Goal: Check status

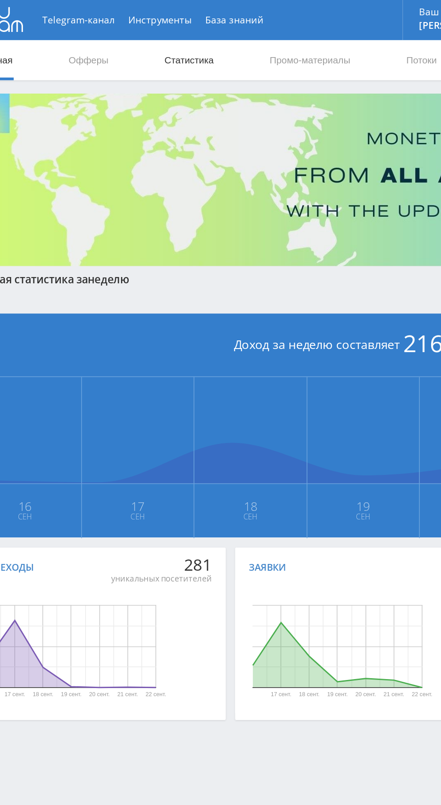
click at [150, 40] on link "Статистика" at bounding box center [152, 40] width 35 height 27
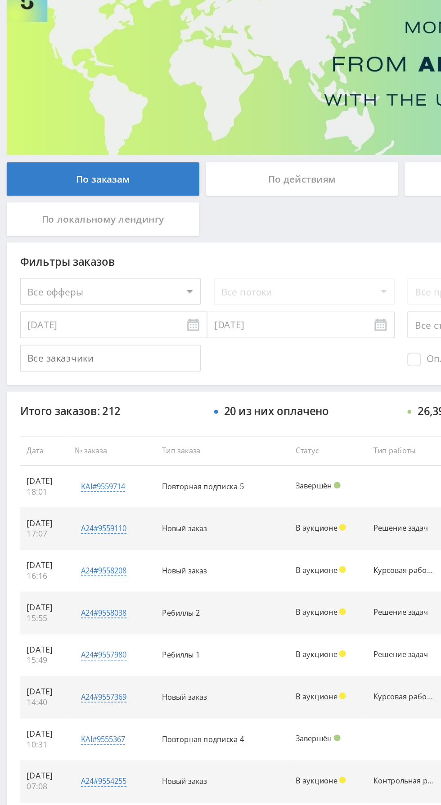
click at [93, 278] on select "Все офферы MyStylus MyStylus - Revshare Кампус AI Studybay Автор24 Studybay Bra…" at bounding box center [73, 271] width 121 height 18
select select "1"
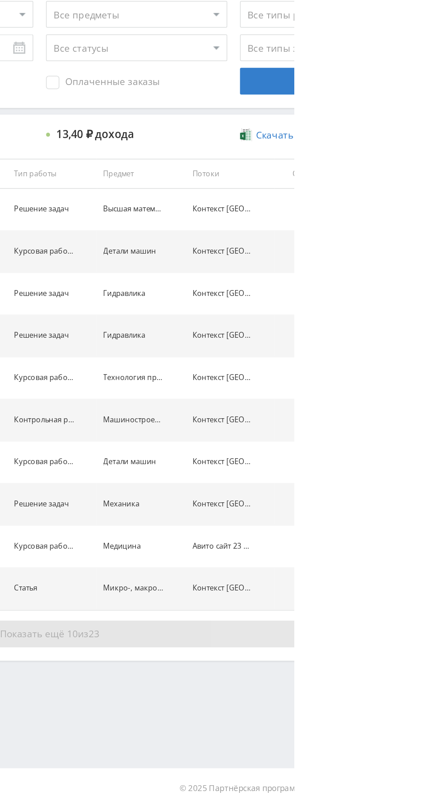
click at [373, 686] on button "Показать ещё 10 из 23" at bounding box center [269, 687] width 513 height 18
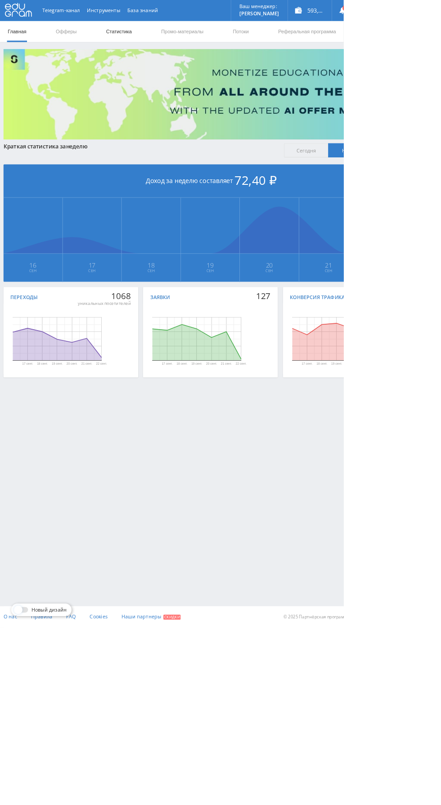
click at [158, 40] on link "Статистика" at bounding box center [152, 40] width 35 height 27
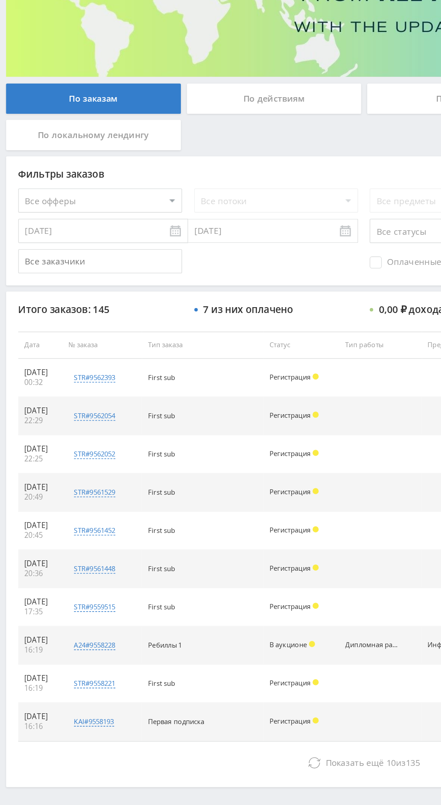
click at [99, 274] on select "Все офферы MyStylus MyStylus - Revshare Кампус AI Studybay Автор24 Studybay Bra…" at bounding box center [73, 271] width 121 height 18
select select "1"
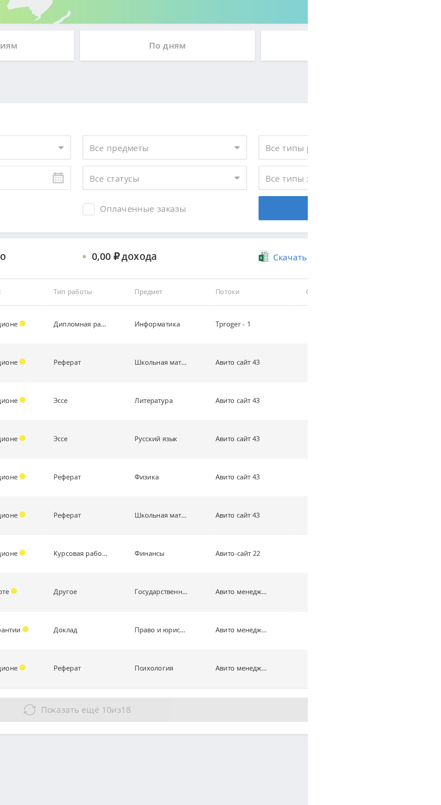
click at [379, 694] on button "Показать ещё 10 из 18" at bounding box center [269, 687] width 513 height 18
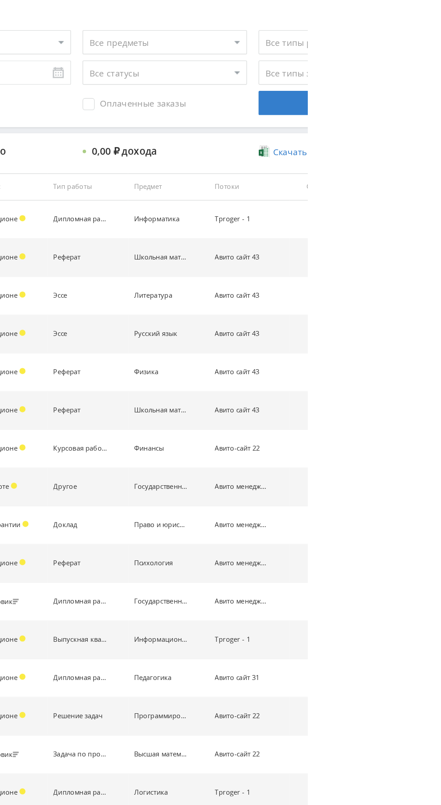
scroll to position [178, 0]
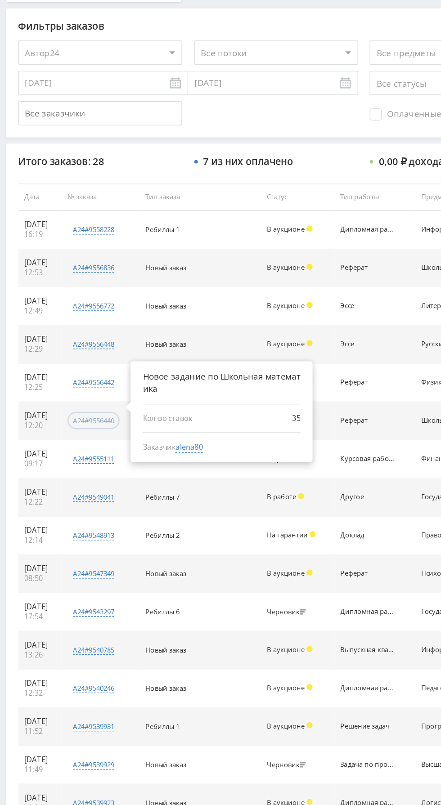
click at [79, 364] on div "a24#9556440" at bounding box center [69, 365] width 31 height 7
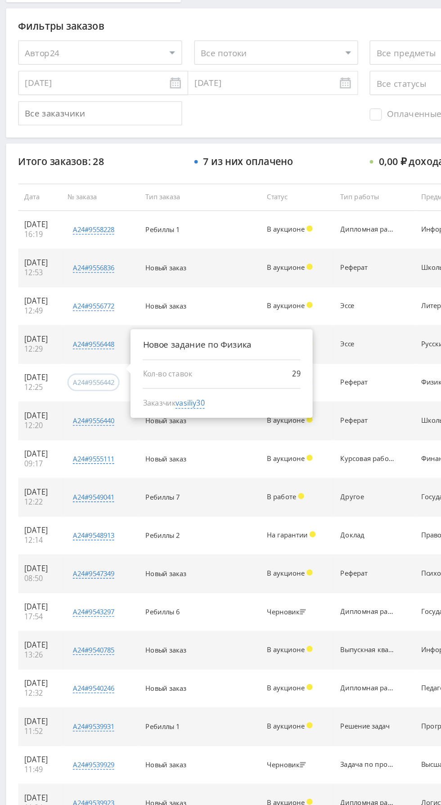
click at [85, 338] on div "a24#9556442" at bounding box center [69, 337] width 31 height 7
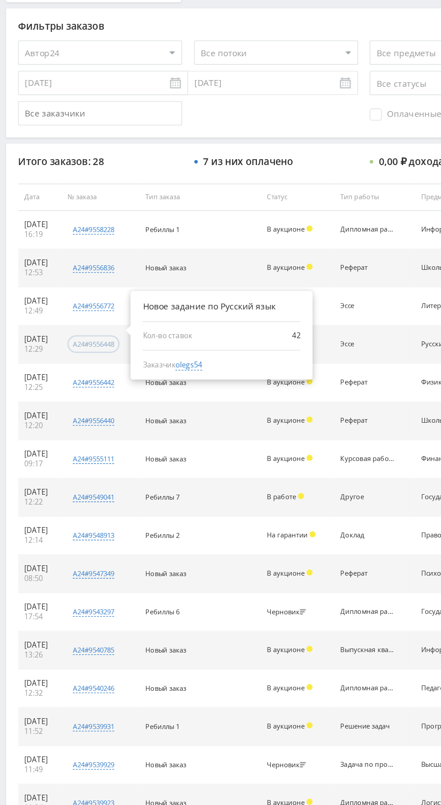
click at [83, 308] on div "a24#9556448" at bounding box center [69, 309] width 31 height 7
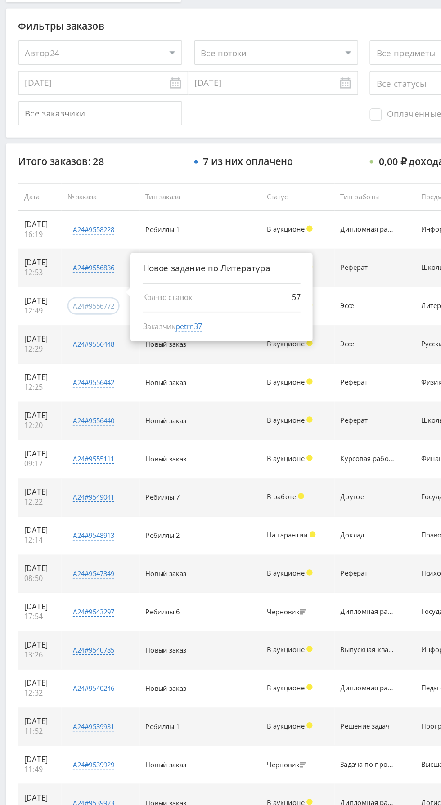
click at [85, 279] on div "a24#9556772" at bounding box center [69, 280] width 31 height 7
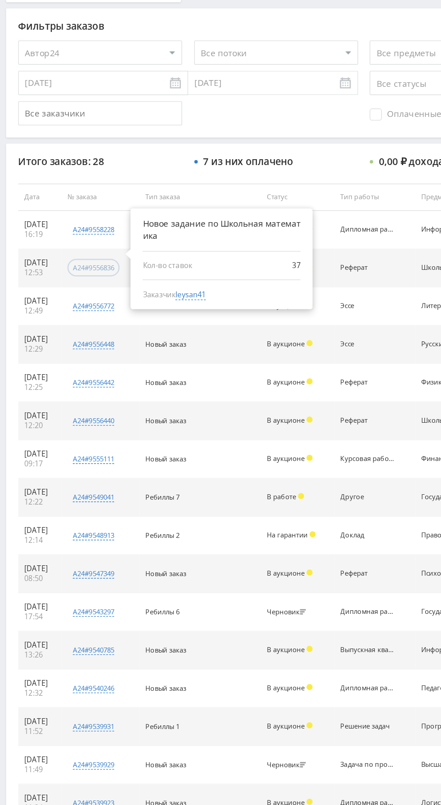
click at [80, 250] on div "a24#9556836" at bounding box center [69, 252] width 31 height 7
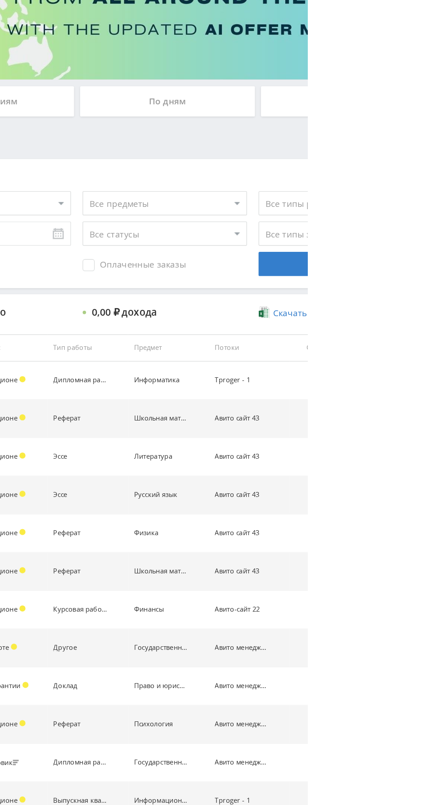
scroll to position [0, 0]
